Goal: Task Accomplishment & Management: Manage account settings

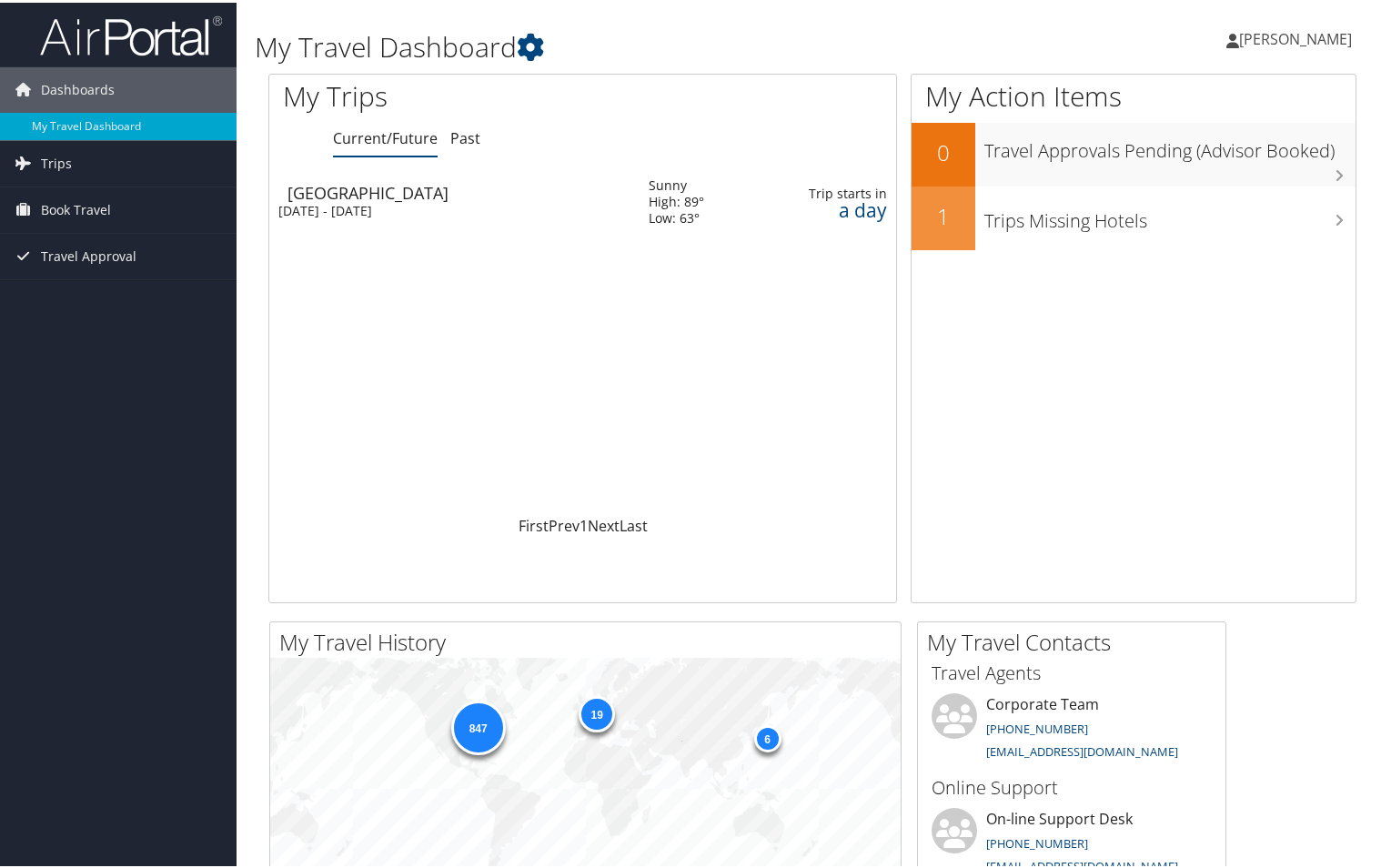
click at [343, 197] on div "[GEOGRAPHIC_DATA]" at bounding box center [458, 190] width 343 height 17
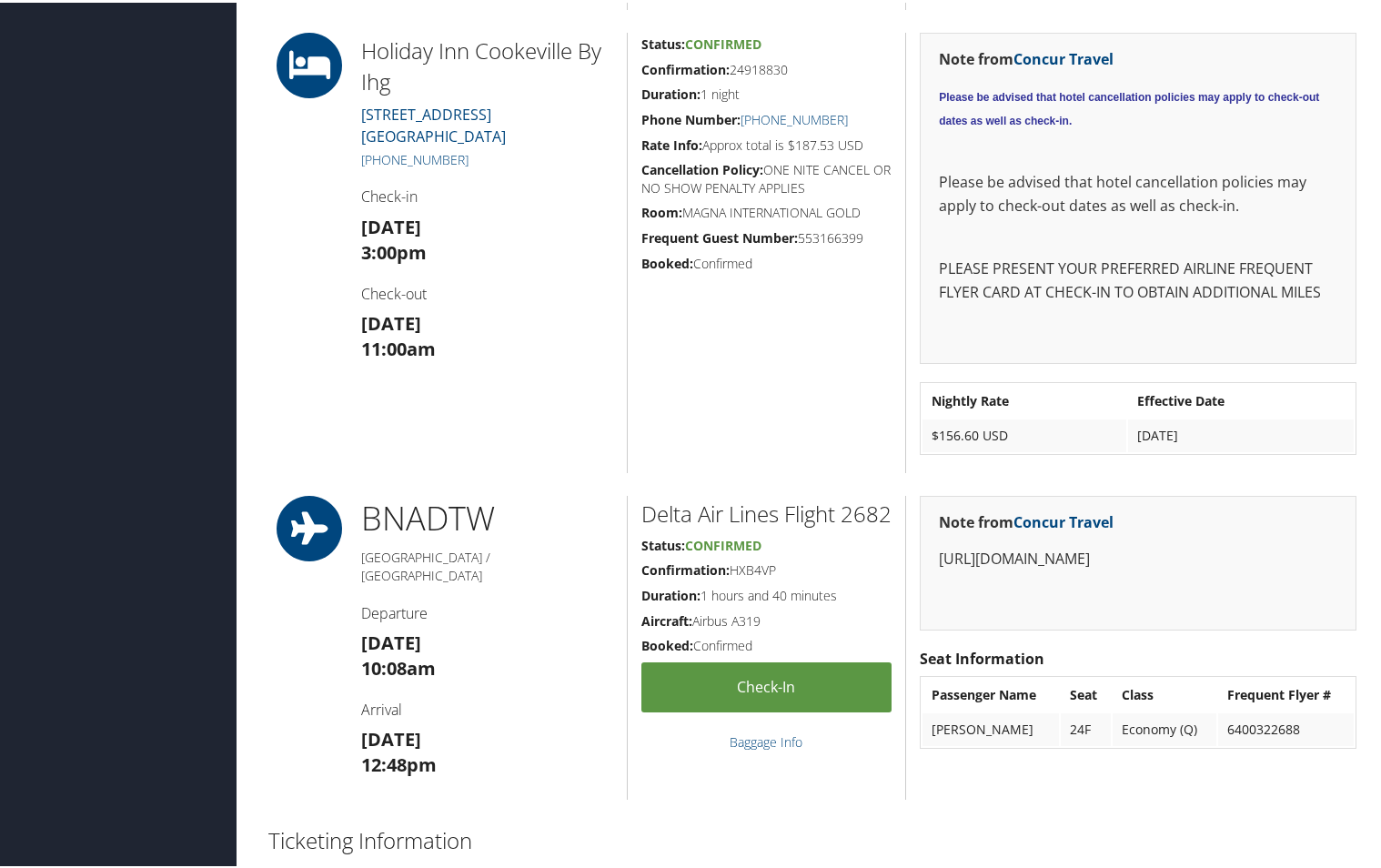
scroll to position [1364, 0]
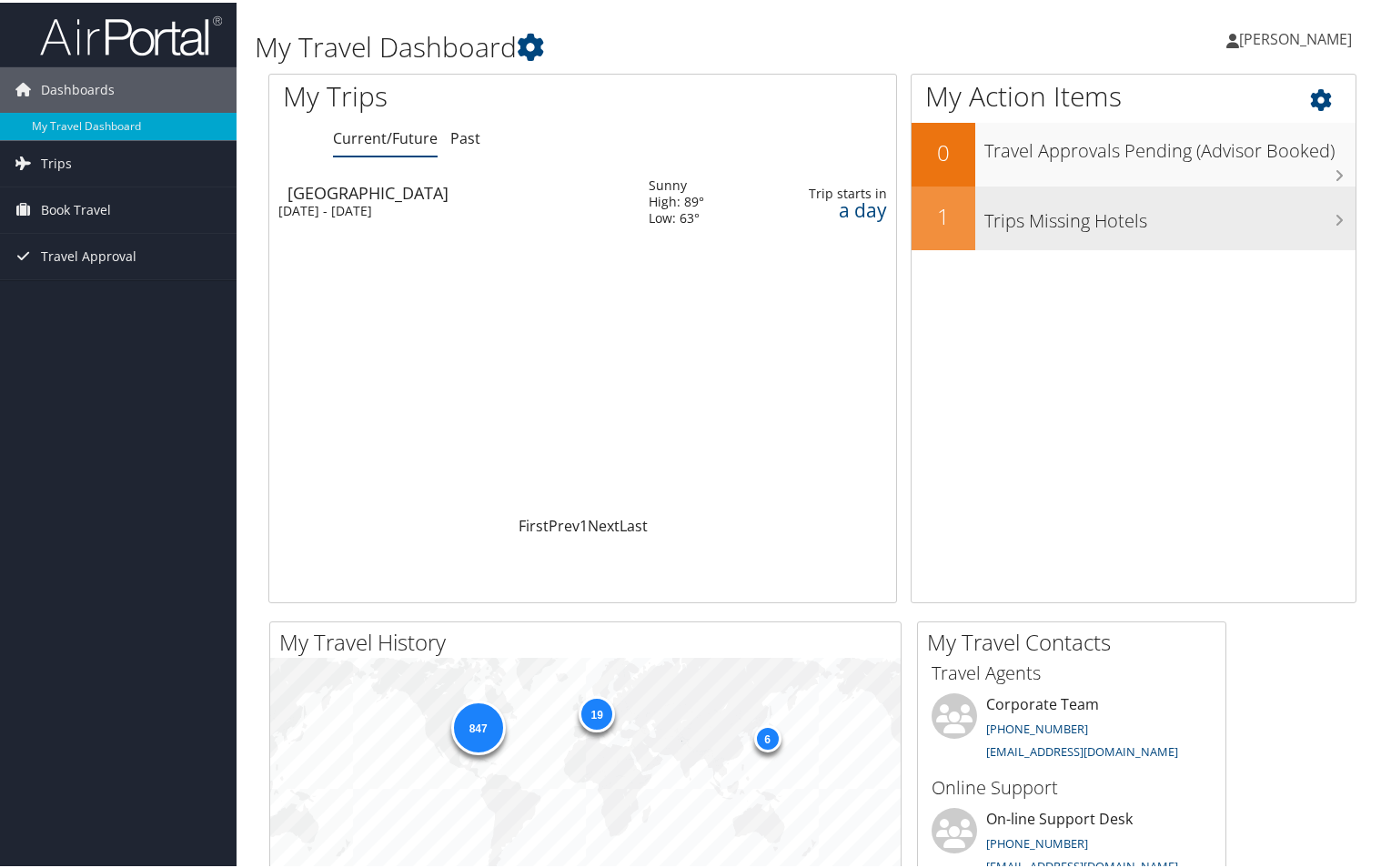
click at [1330, 226] on h3 "Trips Missing Hotels" at bounding box center [1170, 214] width 372 height 34
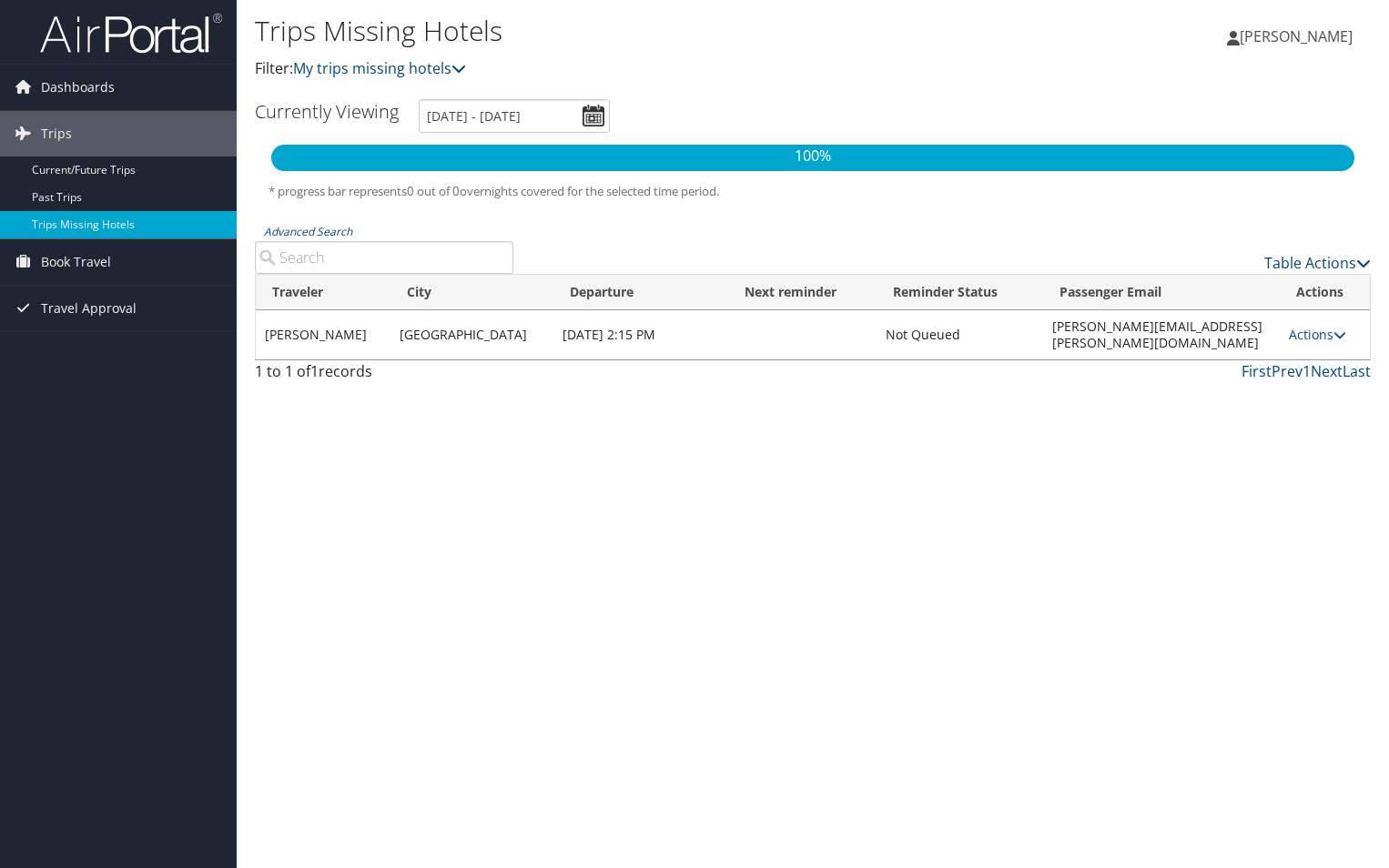
click at [455, 332] on td "[GEOGRAPHIC_DATA]" at bounding box center [472, 335] width 163 height 49
click at [1338, 328] on icon at bounding box center [1340, 335] width 13 height 13
click at [1287, 412] on link "Attach Hotel" at bounding box center [1272, 414] width 126 height 31
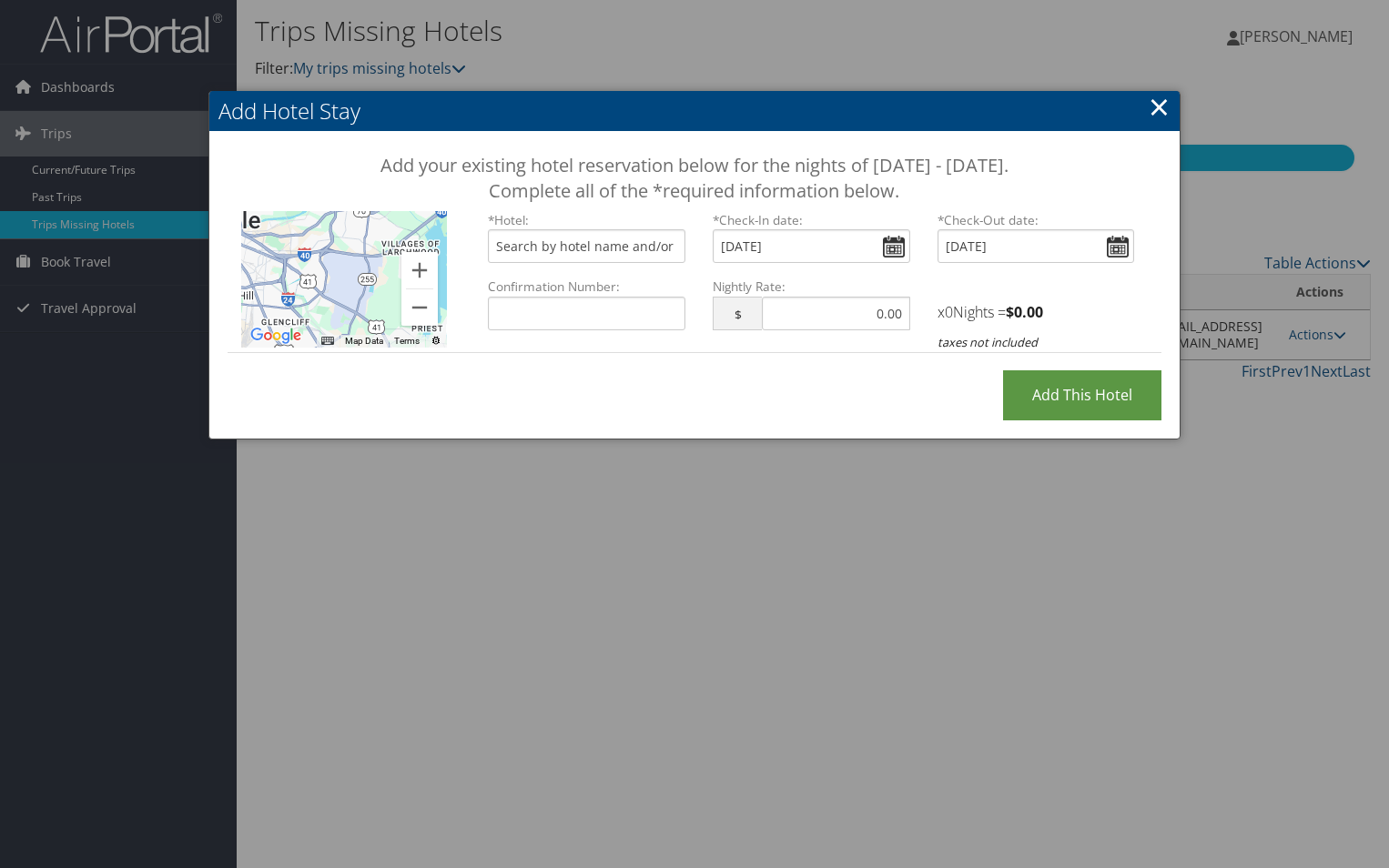
click at [1167, 109] on link "×" at bounding box center [1159, 105] width 21 height 36
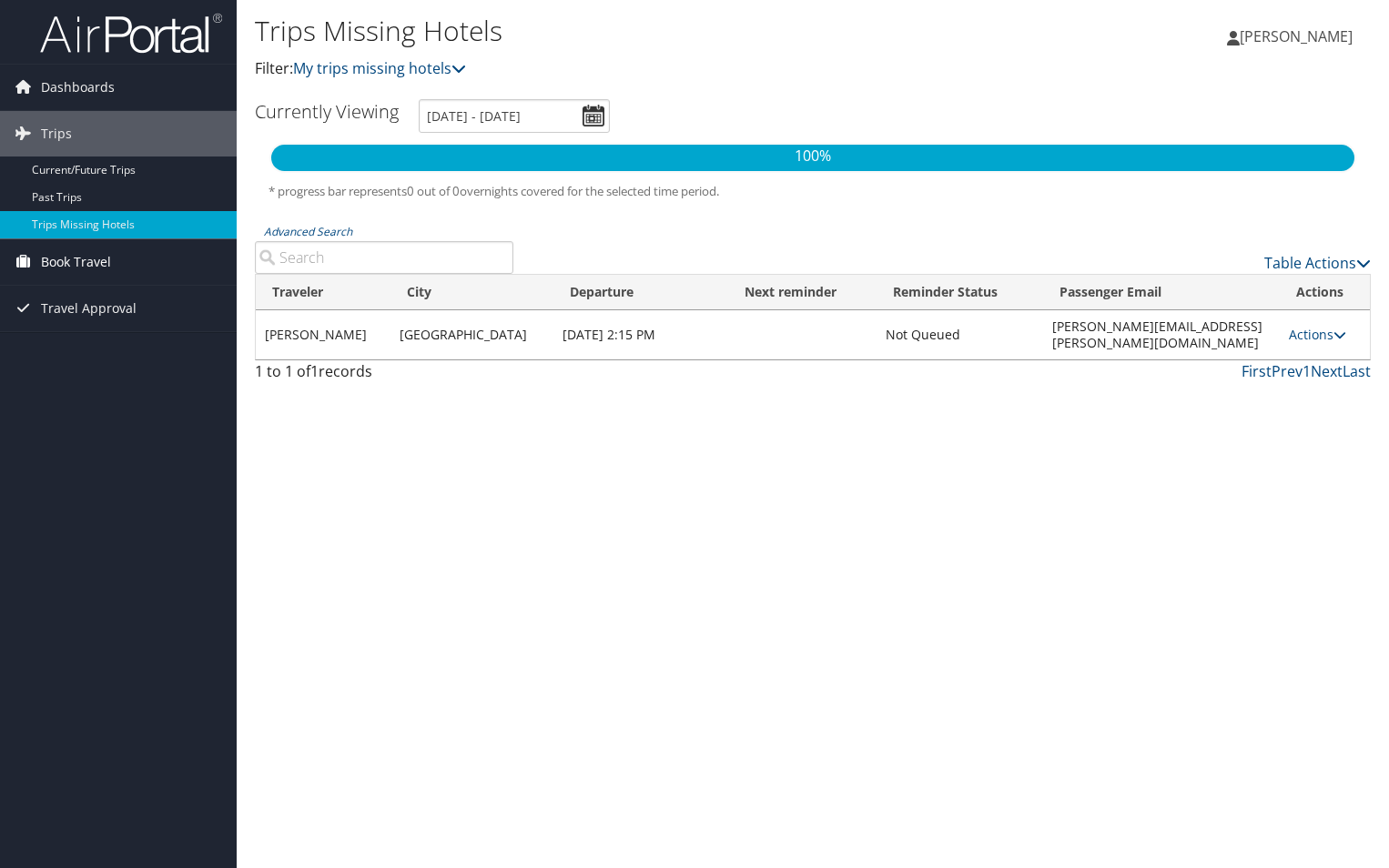
click at [69, 255] on span "Book Travel" at bounding box center [76, 262] width 70 height 45
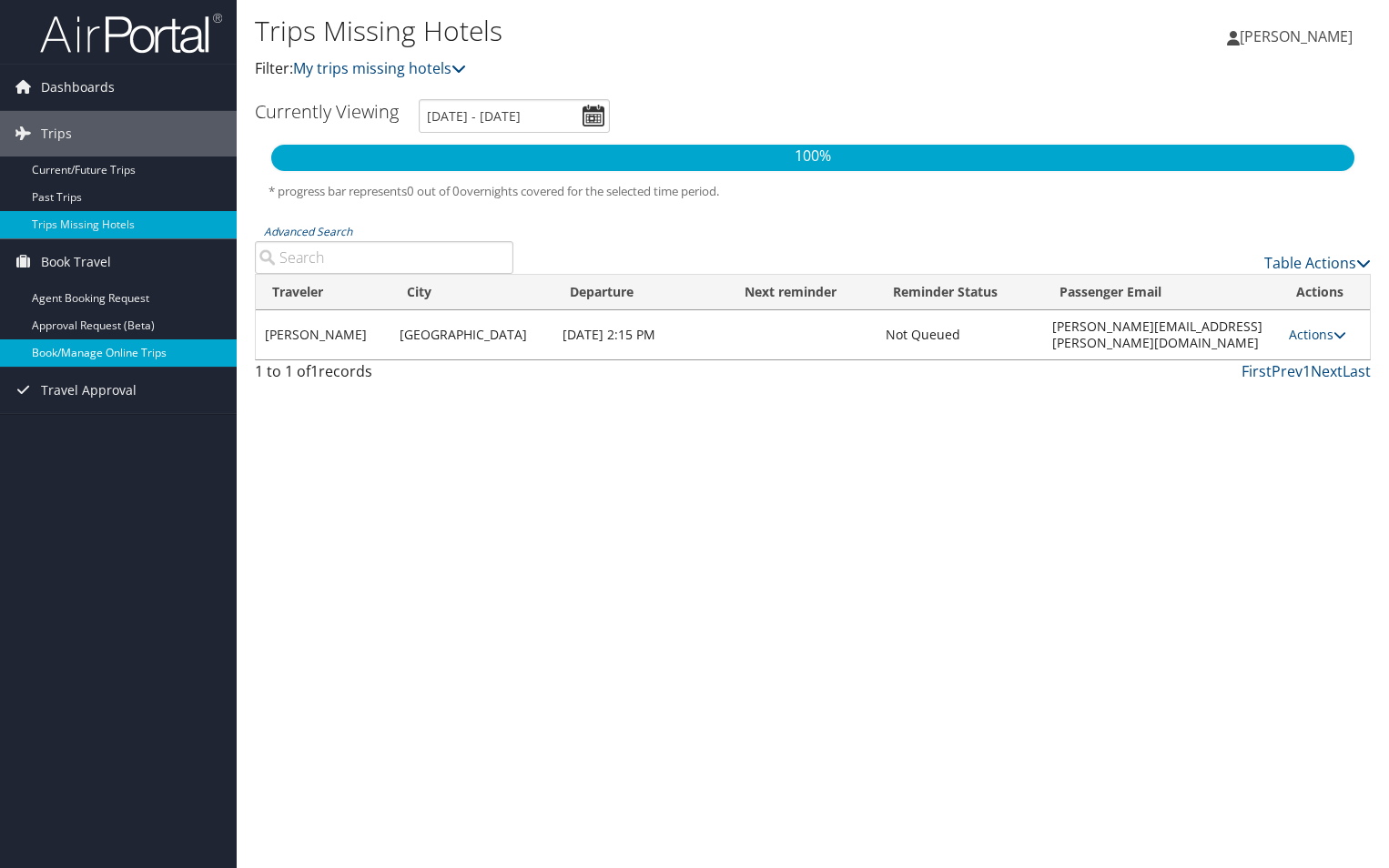
click at [91, 346] on link "Book/Manage Online Trips" at bounding box center [118, 353] width 237 height 28
